Goal: Use online tool/utility: Utilize a website feature to perform a specific function

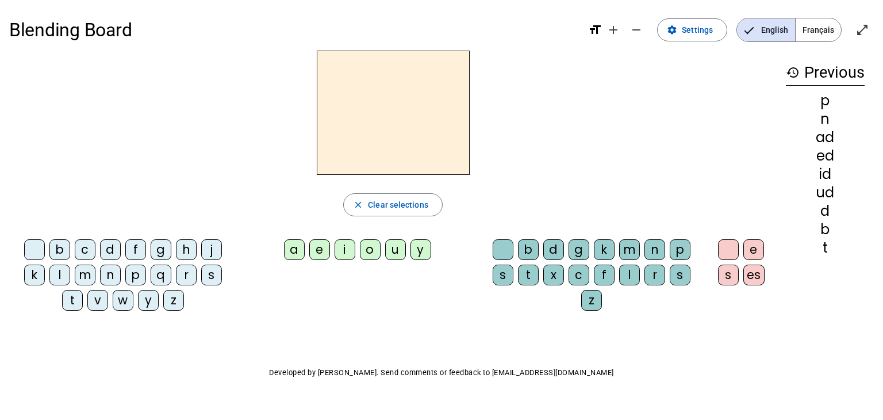
click at [633, 248] on div "m" at bounding box center [629, 249] width 21 height 21
click at [373, 243] on div "o" at bounding box center [370, 249] width 21 height 21
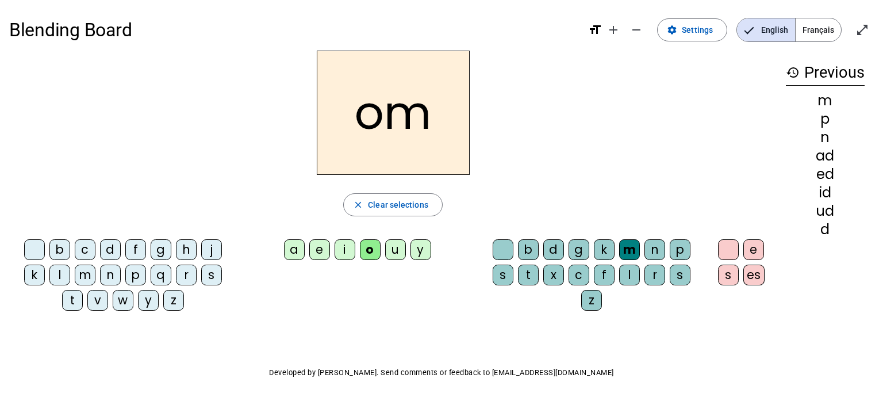
click at [579, 247] on div "g" at bounding box center [578, 249] width 21 height 21
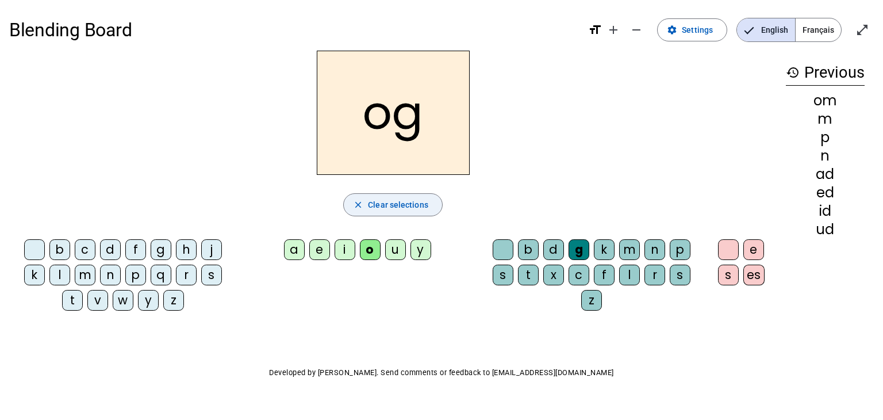
click at [415, 205] on span "Clear selections" at bounding box center [398, 205] width 60 height 14
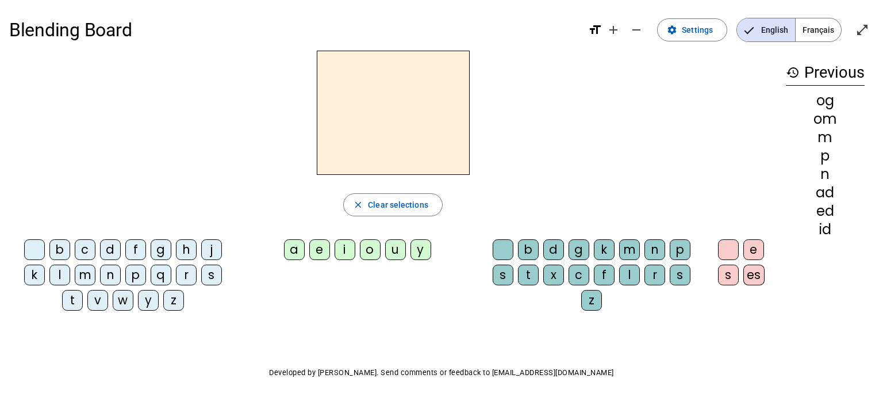
click at [629, 249] on div "m" at bounding box center [629, 249] width 21 height 21
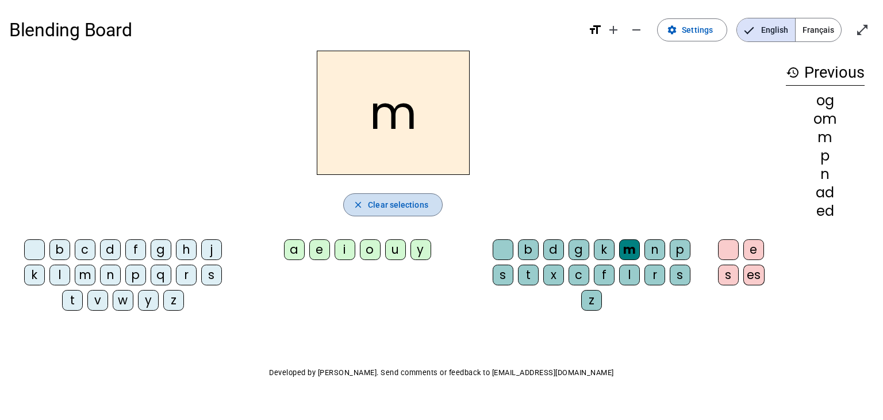
click at [388, 207] on span "Clear selections" at bounding box center [398, 205] width 60 height 14
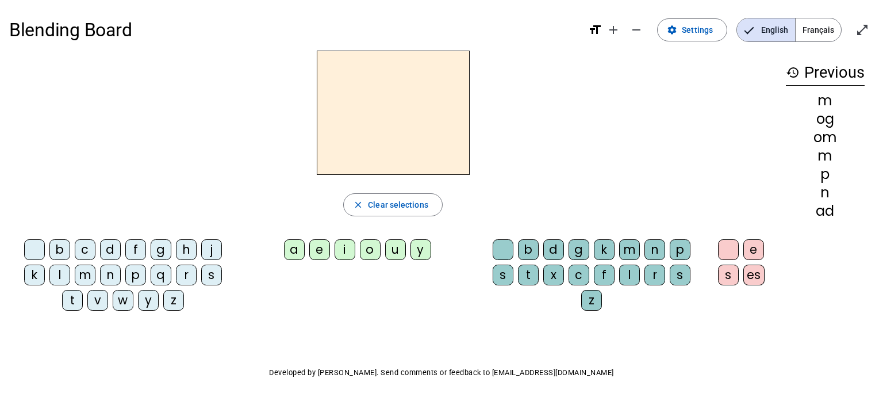
drag, startPoint x: 294, startPoint y: 243, endPoint x: 370, endPoint y: 243, distance: 76.4
click at [306, 243] on letter-bubble "a" at bounding box center [296, 251] width 25 height 25
click at [345, 248] on div "i" at bounding box center [345, 249] width 21 height 21
click at [298, 243] on div "a" at bounding box center [294, 249] width 21 height 21
click at [679, 249] on div "p" at bounding box center [680, 249] width 21 height 21
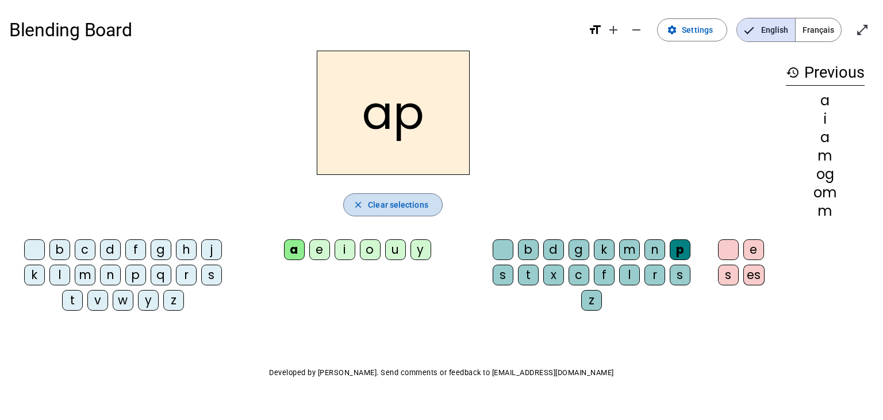
drag, startPoint x: 406, startPoint y: 200, endPoint x: 474, endPoint y: 202, distance: 67.3
click at [407, 200] on span "Clear selections" at bounding box center [398, 205] width 60 height 14
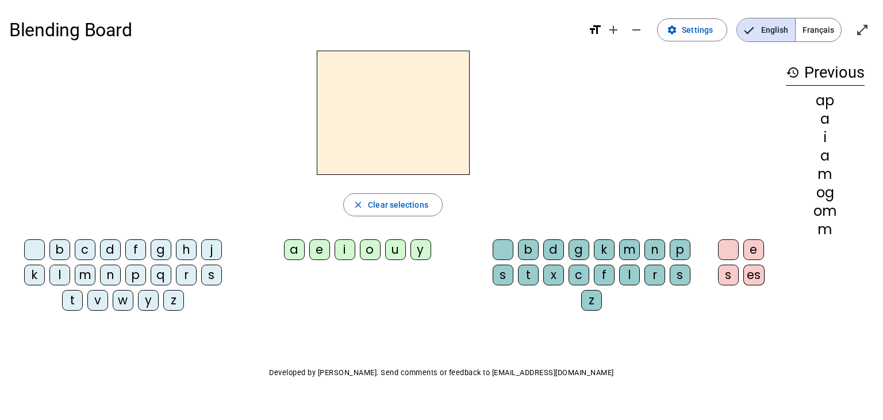
drag, startPoint x: 683, startPoint y: 251, endPoint x: 678, endPoint y: 243, distance: 9.3
click at [683, 249] on div "p" at bounding box center [680, 249] width 21 height 21
drag, startPoint x: 427, startPoint y: 200, endPoint x: 427, endPoint y: 187, distance: 12.7
click at [427, 198] on span "Clear selections" at bounding box center [398, 205] width 60 height 14
drag, startPoint x: 679, startPoint y: 246, endPoint x: 582, endPoint y: 198, distance: 108.2
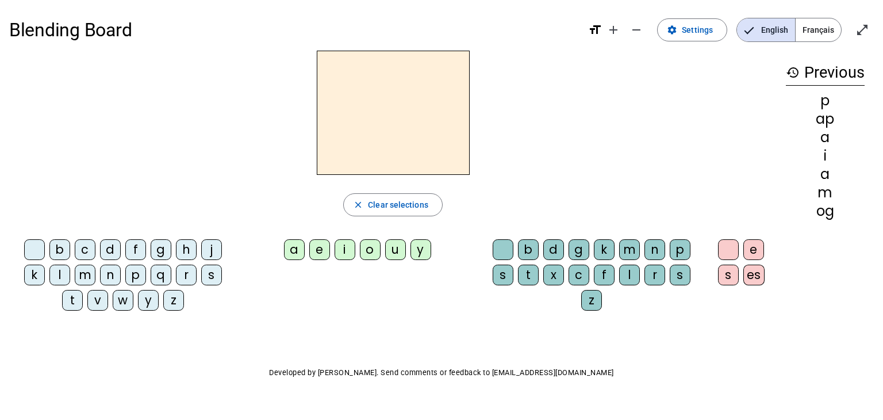
click at [672, 244] on div "p" at bounding box center [680, 249] width 21 height 21
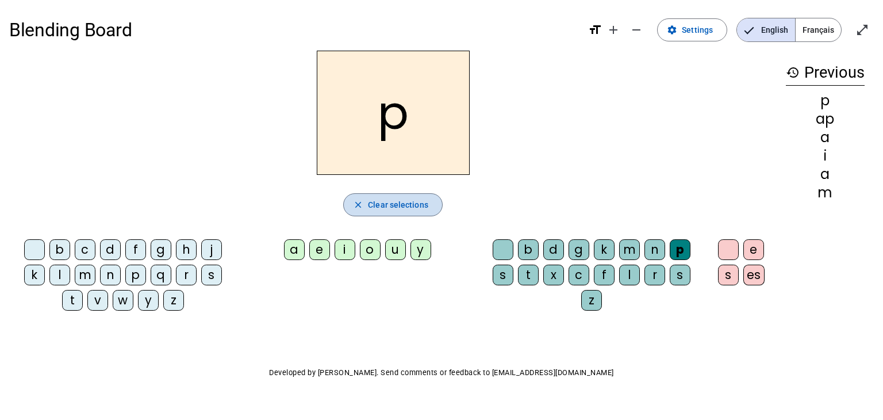
click at [422, 203] on span "Clear selections" at bounding box center [398, 205] width 60 height 14
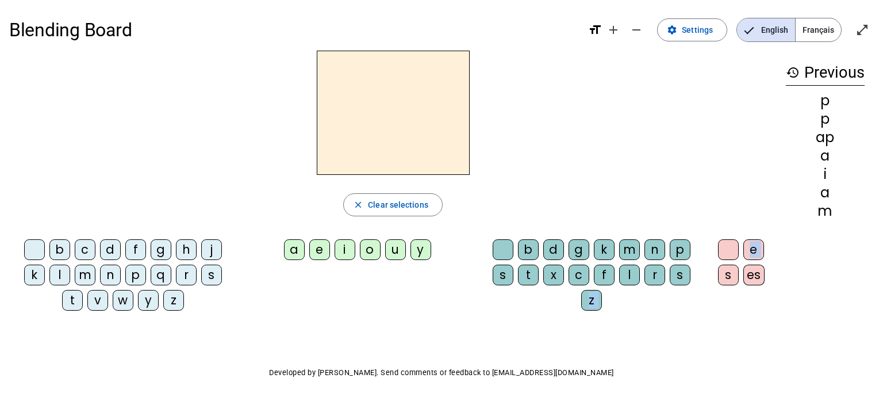
click at [713, 276] on div "b c d f g h j k l m n p q r s t v w y z a e i o u y b d g k m n p s t x c f l r…" at bounding box center [392, 277] width 767 height 85
click at [682, 247] on div "p" at bounding box center [680, 249] width 21 height 21
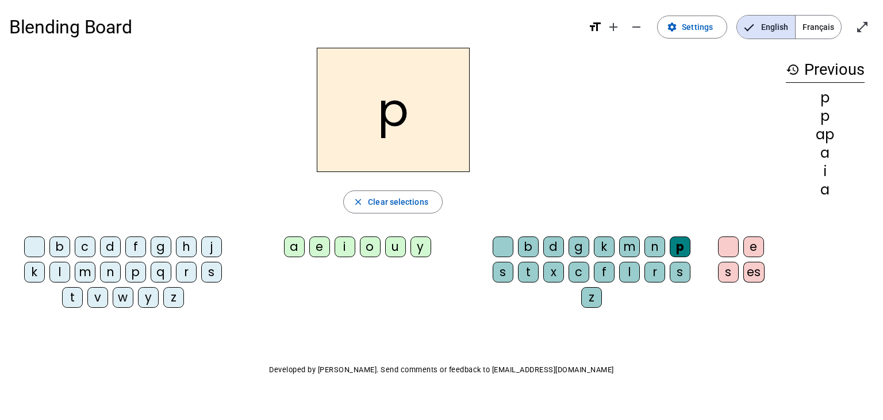
scroll to position [6, 0]
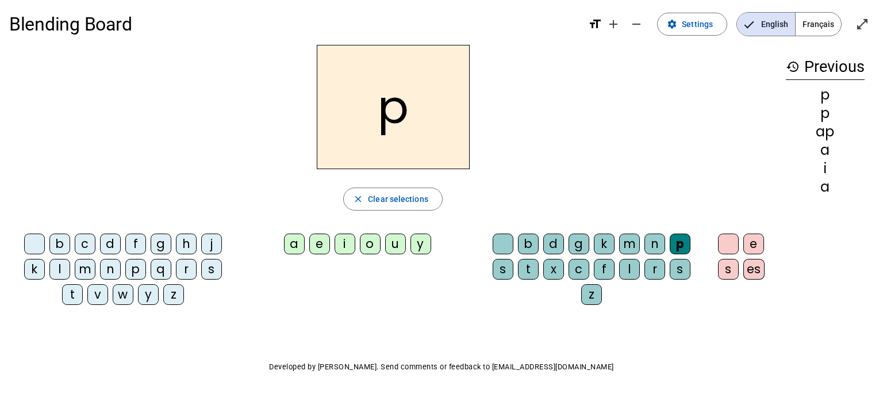
drag, startPoint x: 398, startPoint y: 189, endPoint x: 401, endPoint y: 172, distance: 16.9
click at [401, 187] on span "button" at bounding box center [393, 199] width 98 height 28
click at [135, 244] on div "f" at bounding box center [135, 243] width 21 height 21
click at [535, 266] on div "t" at bounding box center [528, 269] width 21 height 21
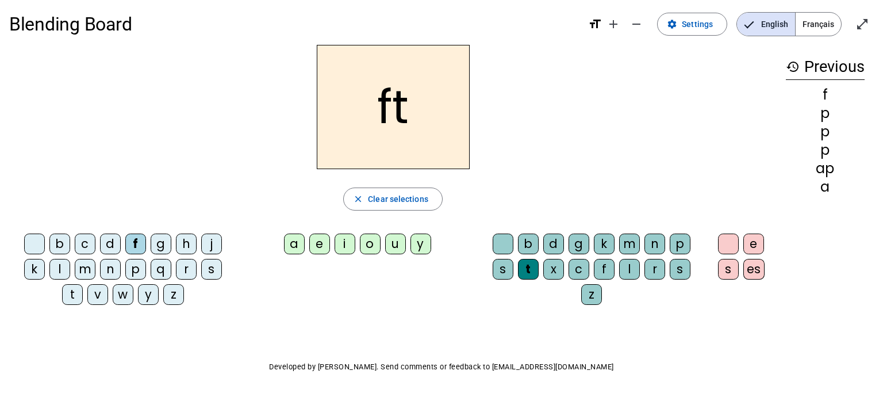
drag, startPoint x: 412, startPoint y: 199, endPoint x: 404, endPoint y: 217, distance: 19.6
click at [411, 199] on span "Clear selections" at bounding box center [398, 199] width 60 height 14
drag, startPoint x: 527, startPoint y: 266, endPoint x: 528, endPoint y: 247, distance: 19.6
click at [527, 264] on div "t" at bounding box center [528, 269] width 21 height 21
click at [413, 193] on span "Clear selections" at bounding box center [398, 199] width 60 height 14
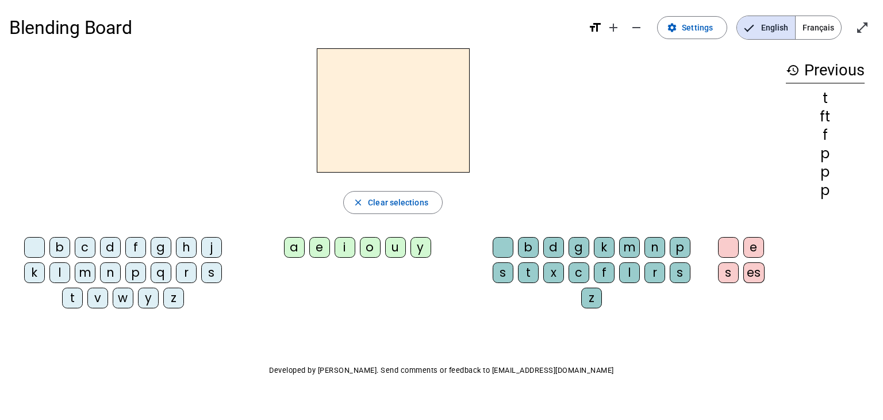
scroll to position [0, 0]
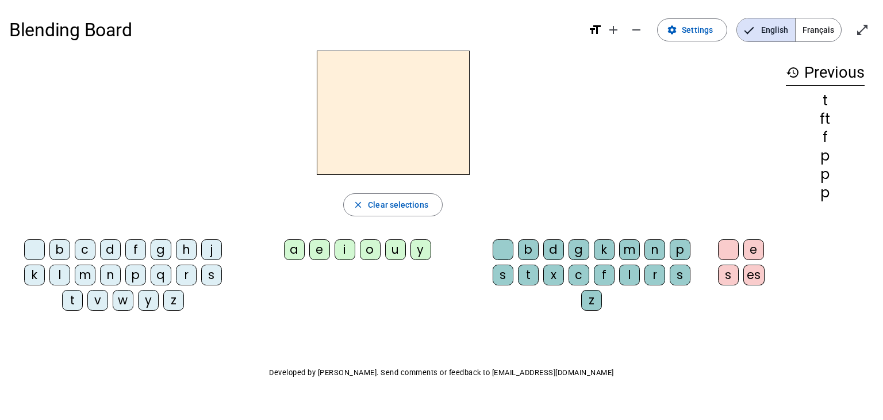
click at [626, 274] on div "l" at bounding box center [629, 274] width 21 height 21
drag, startPoint x: 433, startPoint y: 207, endPoint x: 327, endPoint y: 175, distance: 111.1
click at [433, 206] on span "button" at bounding box center [393, 205] width 98 height 28
click at [159, 241] on div "g" at bounding box center [161, 249] width 21 height 21
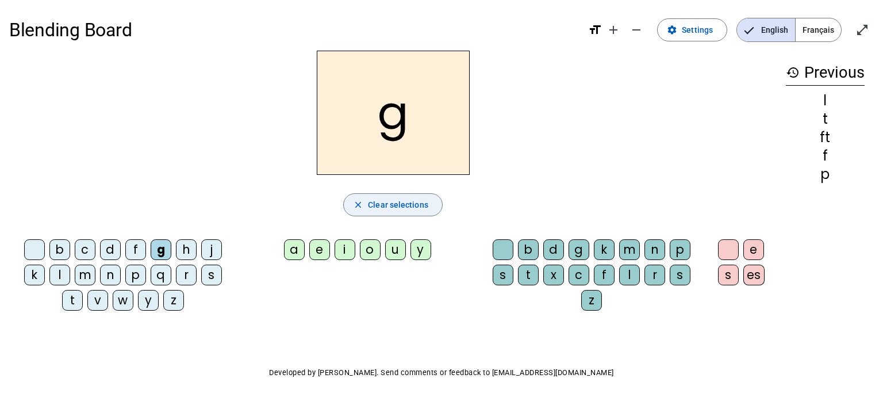
drag, startPoint x: 417, startPoint y: 180, endPoint x: 422, endPoint y: 196, distance: 16.6
click at [418, 182] on div "g close Clear selections b c d f g h j k l m n p q r s t v w y z a e i o u y b …" at bounding box center [392, 185] width 767 height 269
drag, startPoint x: 424, startPoint y: 219, endPoint x: 430, endPoint y: 198, distance: 21.5
click at [426, 218] on div "g close Clear selections b c d f g h j k l m n p q r s t v w y z a e i o u y b …" at bounding box center [392, 185] width 767 height 269
click at [430, 198] on span "button" at bounding box center [393, 205] width 98 height 28
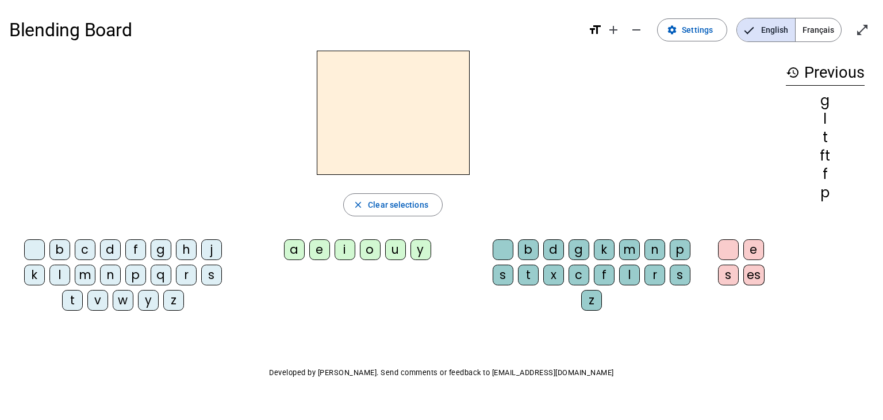
drag, startPoint x: 505, startPoint y: 268, endPoint x: 498, endPoint y: 264, distance: 8.0
click at [505, 270] on div "s" at bounding box center [503, 274] width 21 height 21
click at [384, 195] on button "close Clear selections" at bounding box center [392, 204] width 99 height 23
click at [500, 270] on div "s" at bounding box center [503, 274] width 21 height 21
click at [418, 208] on span "Clear selections" at bounding box center [398, 205] width 60 height 14
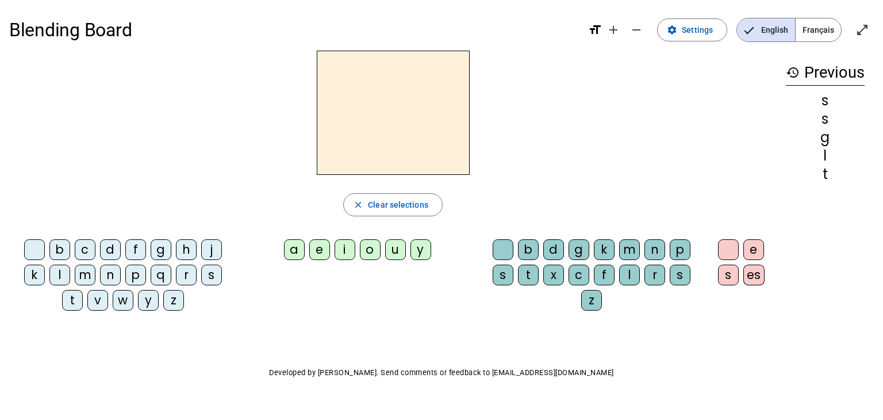
drag, startPoint x: 137, startPoint y: 241, endPoint x: 143, endPoint y: 230, distance: 11.8
click at [137, 240] on div "f" at bounding box center [135, 249] width 21 height 21
click at [382, 208] on span "Clear selections" at bounding box center [398, 205] width 60 height 14
click at [524, 245] on div "b" at bounding box center [528, 249] width 21 height 21
click at [128, 250] on div "f" at bounding box center [135, 249] width 21 height 21
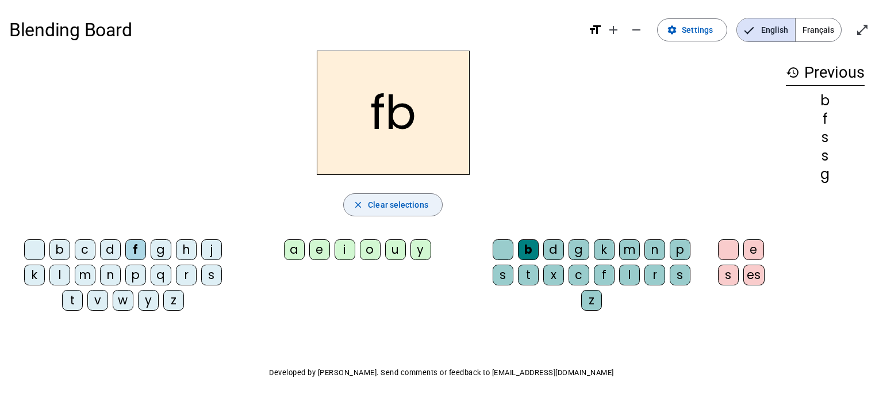
drag, startPoint x: 401, startPoint y: 205, endPoint x: 391, endPoint y: 193, distance: 15.2
click at [399, 203] on span "Clear selections" at bounding box center [398, 205] width 60 height 14
